Goal: Information Seeking & Learning: Learn about a topic

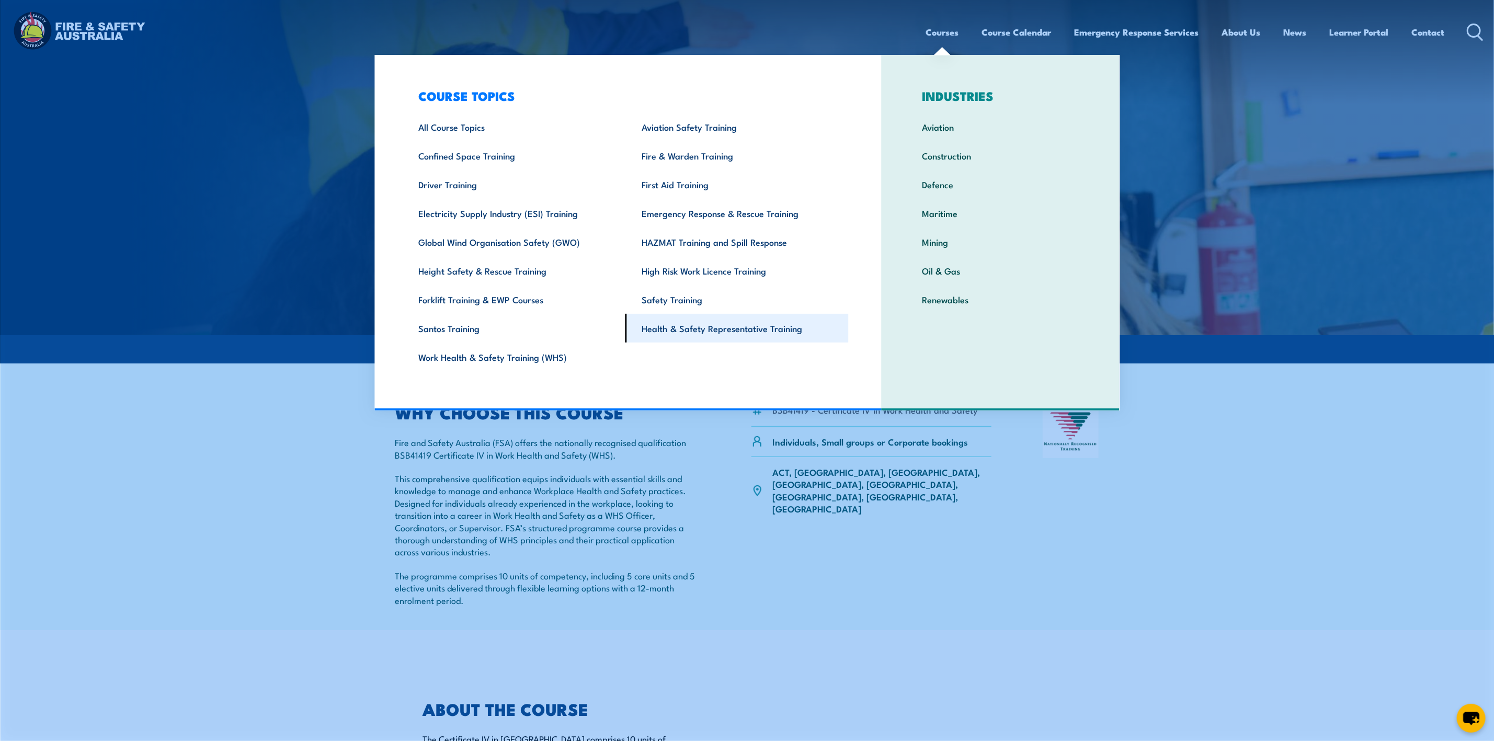
click at [741, 328] on link "Health & Safety Representative Training" at bounding box center [737, 328] width 223 height 29
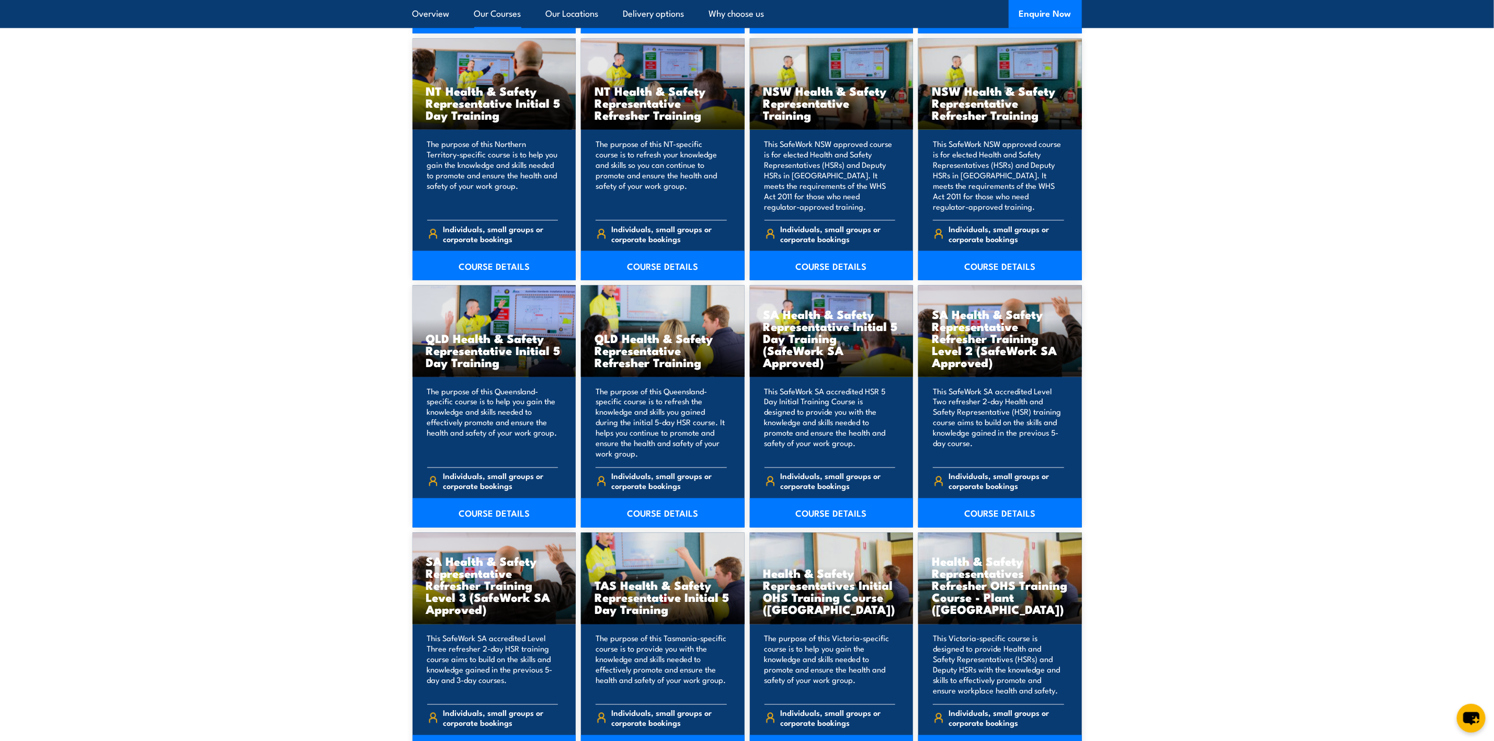
scroll to position [1177, 0]
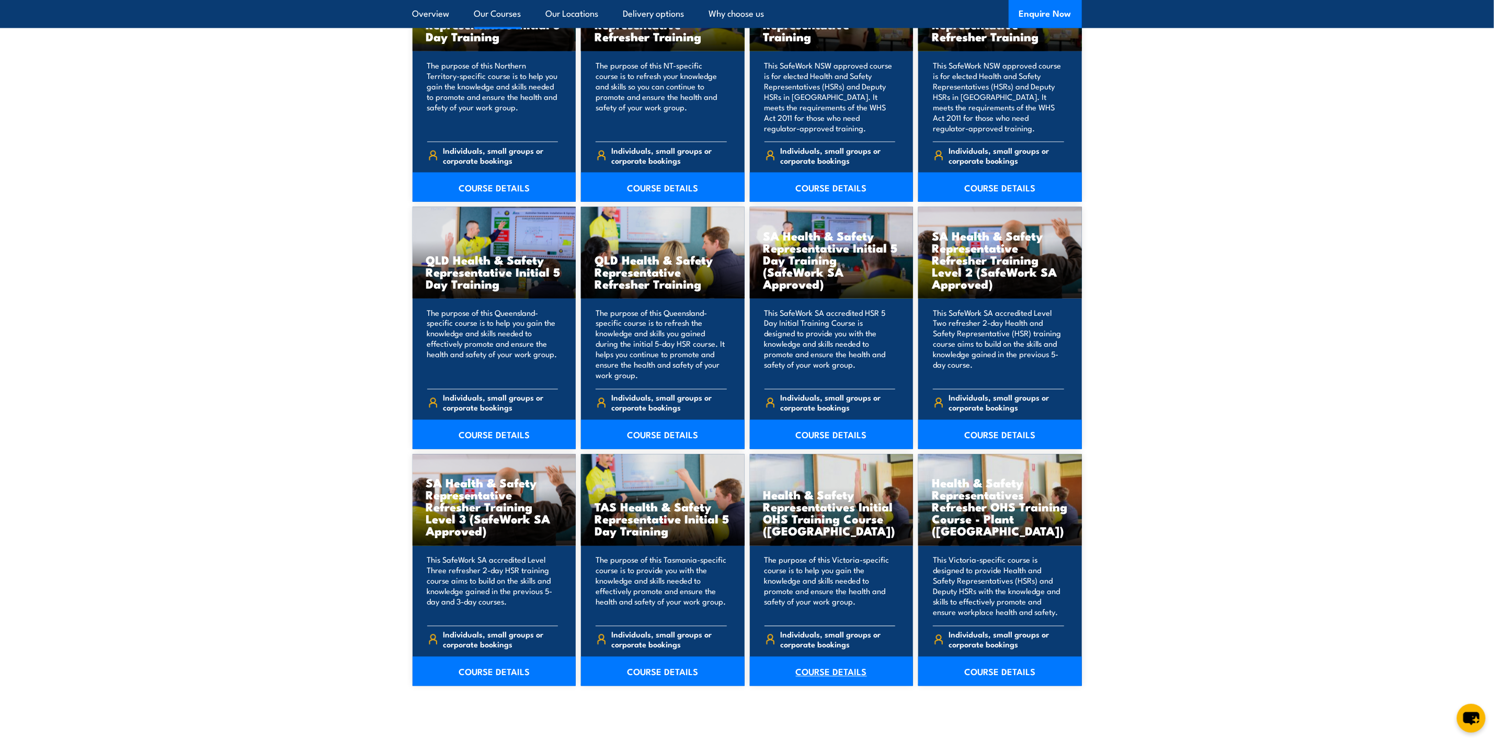
click at [853, 674] on link "COURSE DETAILS" at bounding box center [832, 671] width 164 height 29
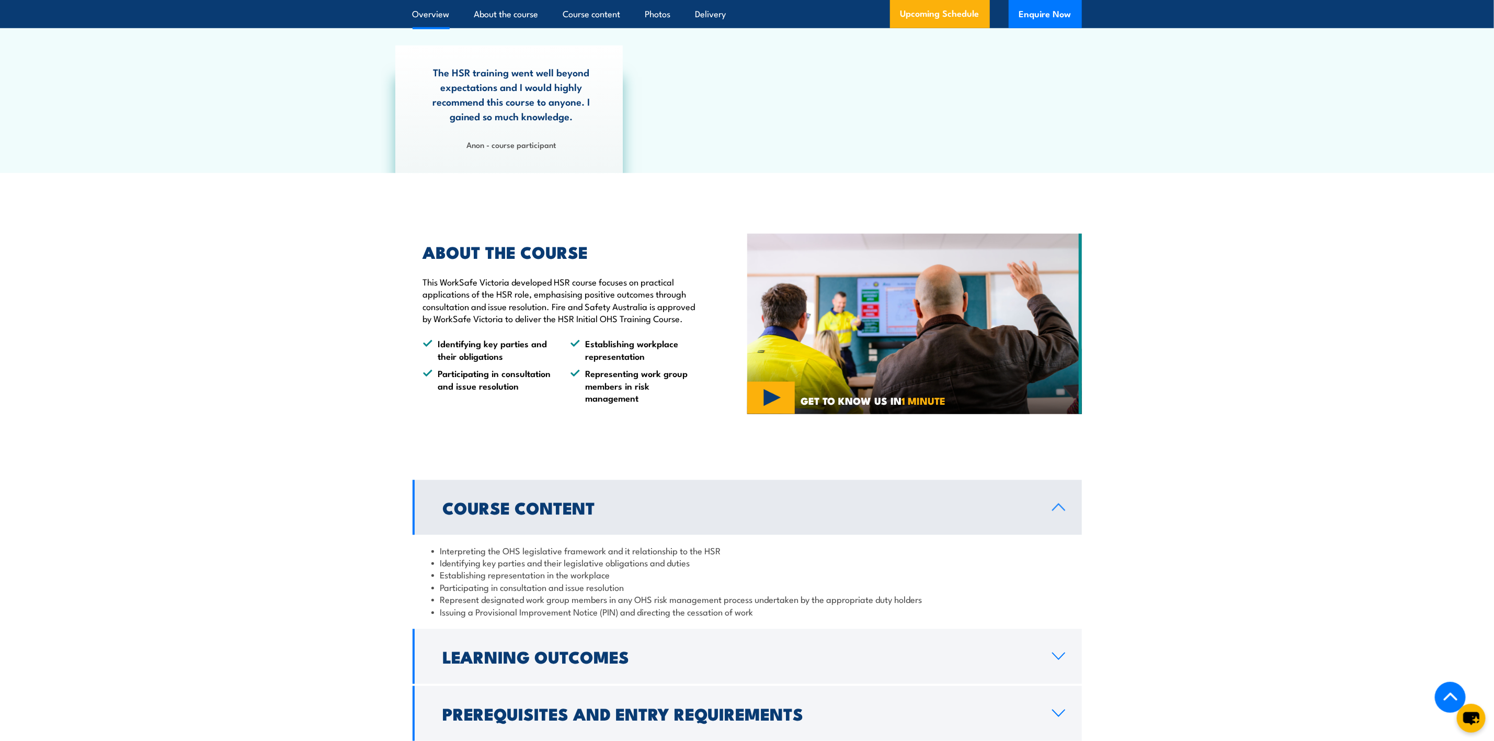
scroll to position [706, 0]
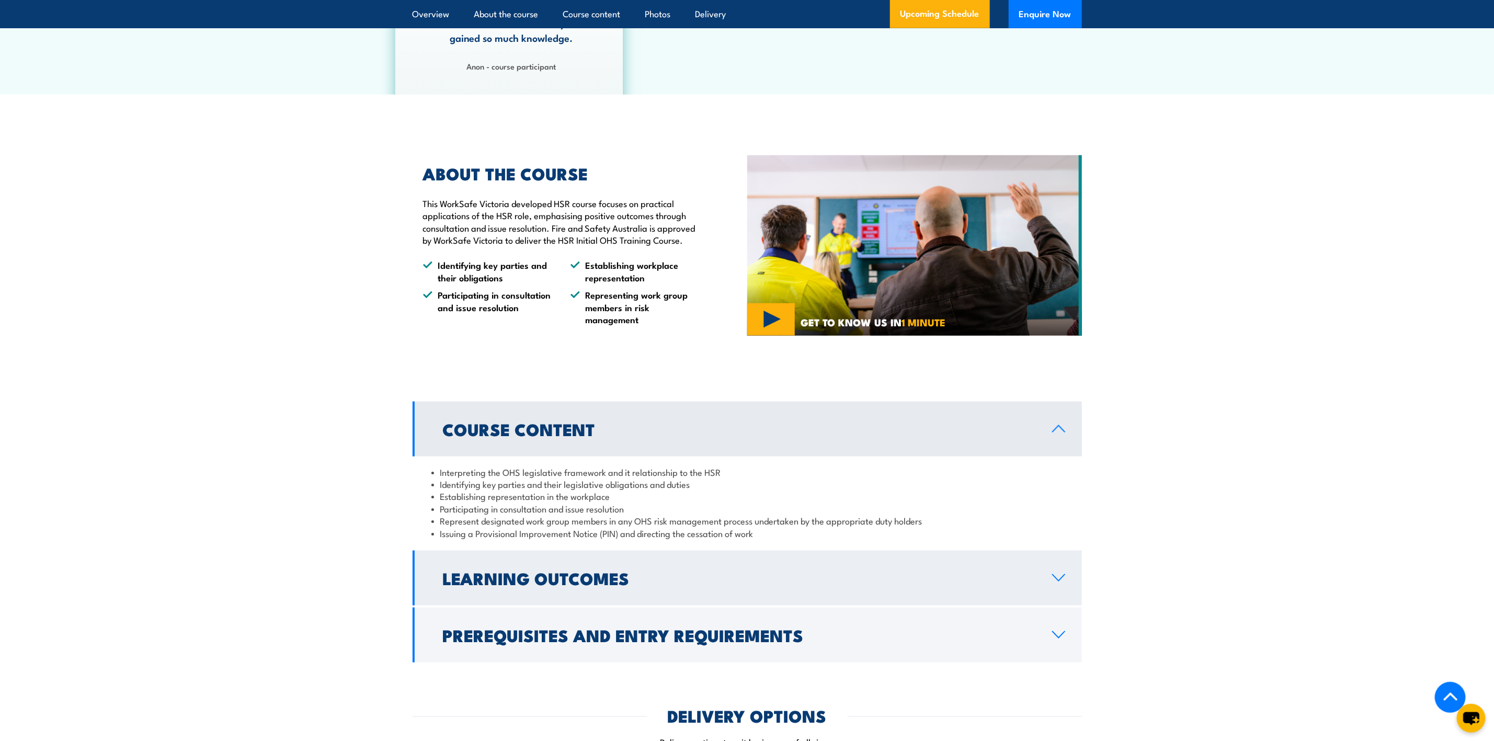
click at [1049, 577] on link "Learning Outcomes" at bounding box center [747, 578] width 669 height 55
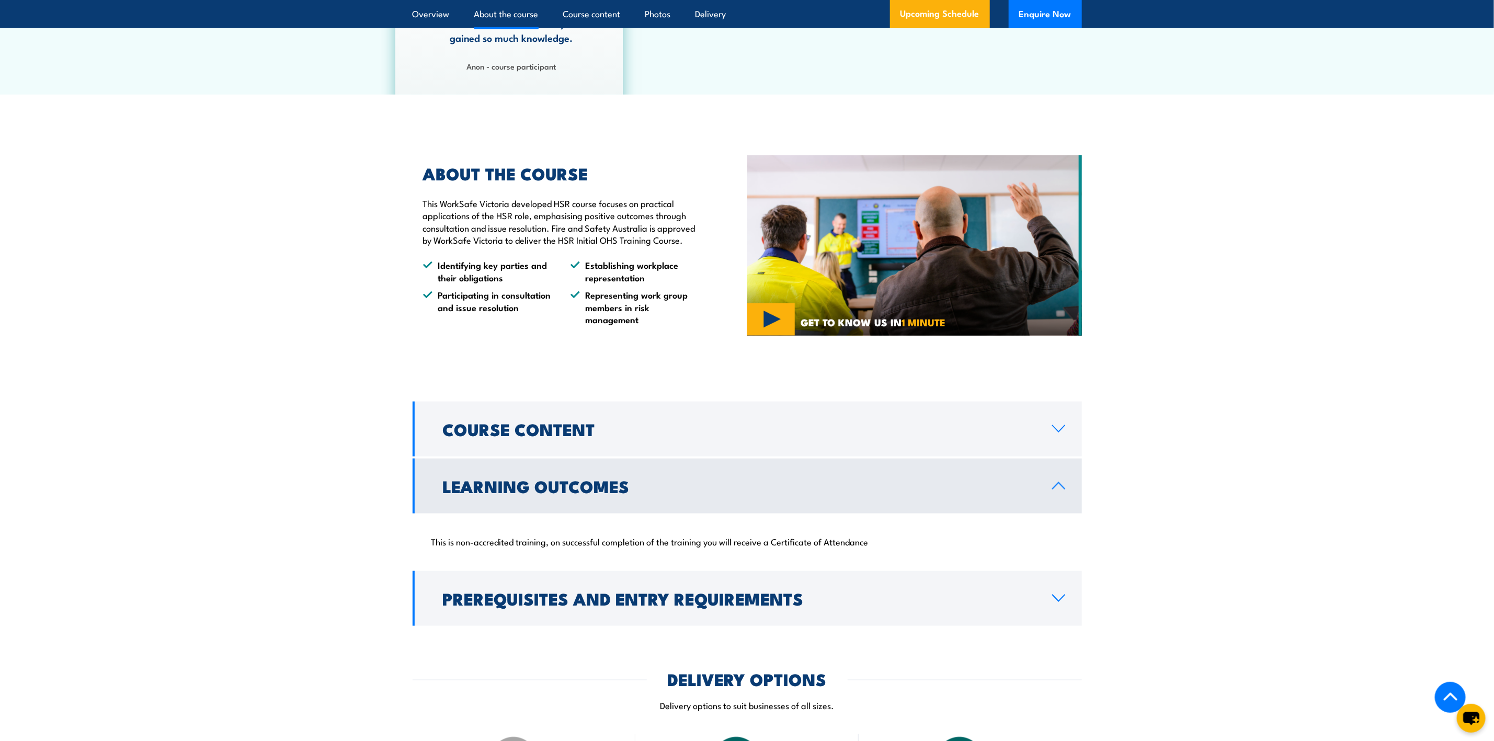
scroll to position [863, 0]
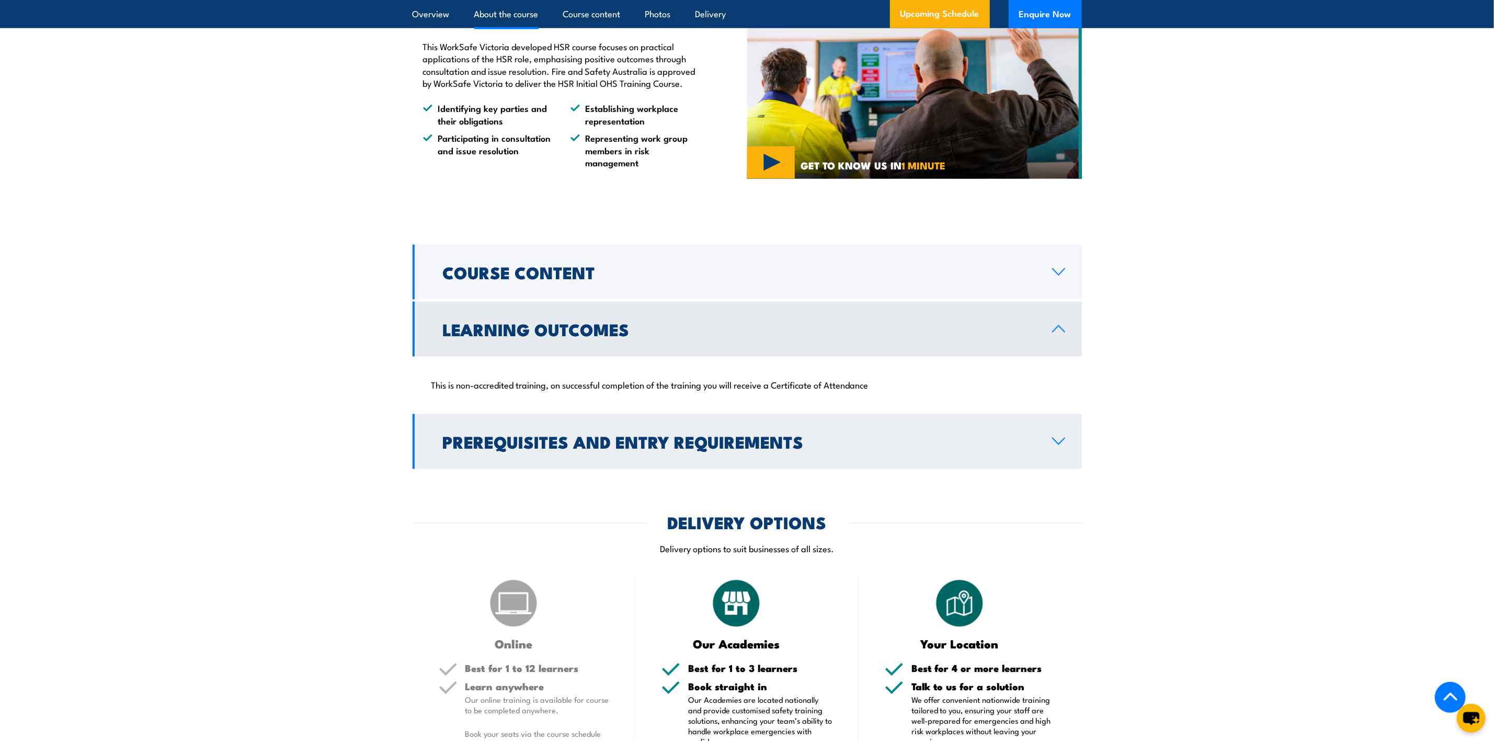
click at [1055, 435] on link "Prerequisites and Entry Requirements" at bounding box center [747, 441] width 669 height 55
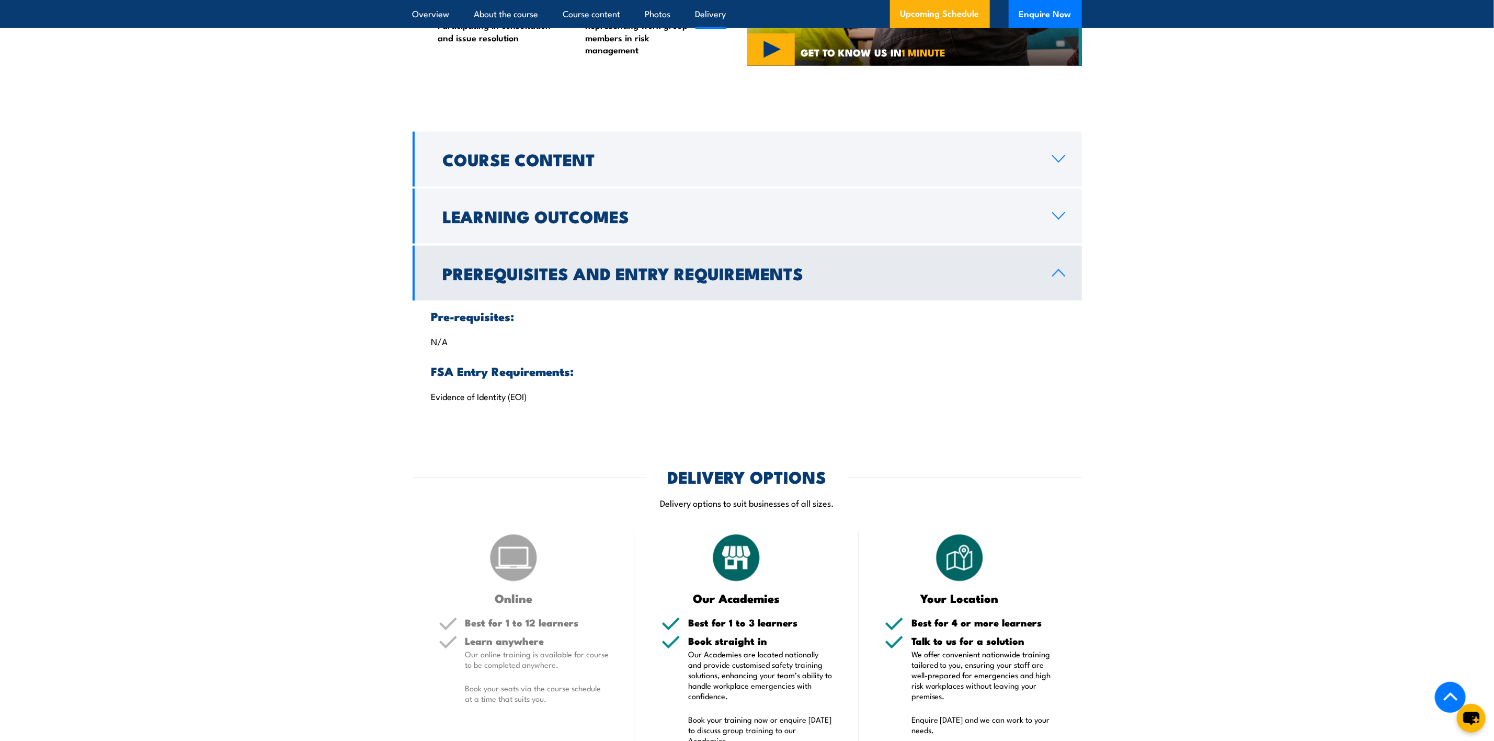
scroll to position [941, 0]
